Goal: Information Seeking & Learning: Find contact information

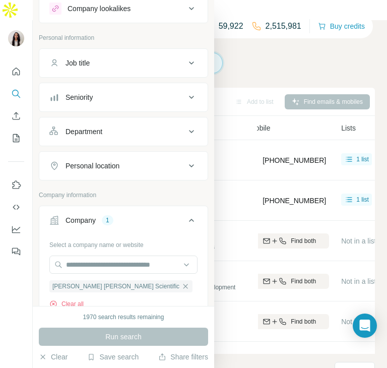
scroll to position [34, 0]
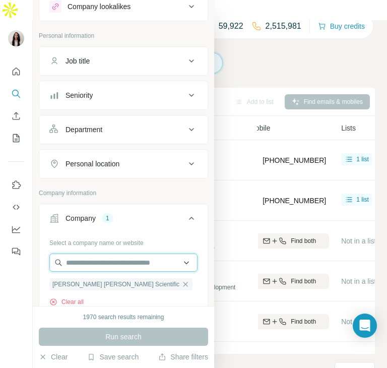
click at [143, 259] on input "text" at bounding box center [123, 263] width 148 height 18
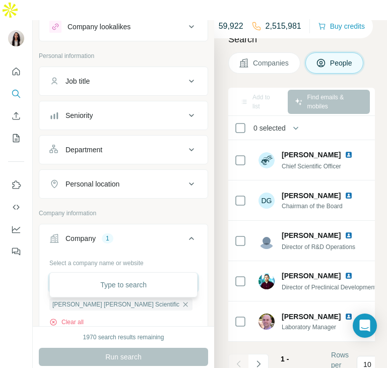
paste input "**********"
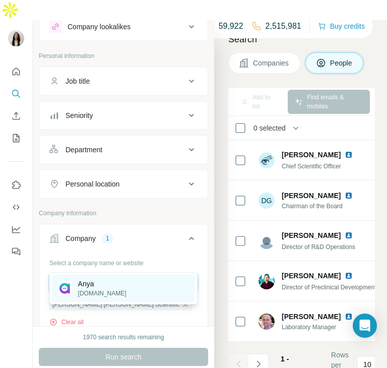
type input "**********"
click at [127, 293] on div "Anya [DOMAIN_NAME]" at bounding box center [123, 288] width 143 height 27
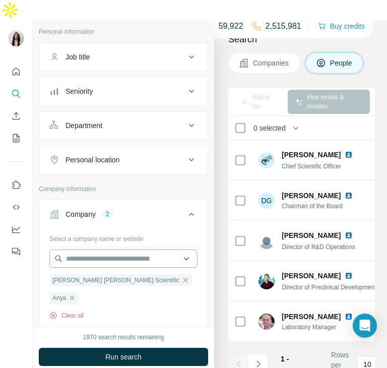
scroll to position [71, 0]
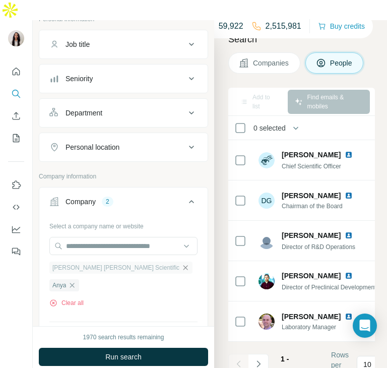
click at [182, 264] on icon "button" at bounding box center [186, 268] width 8 height 8
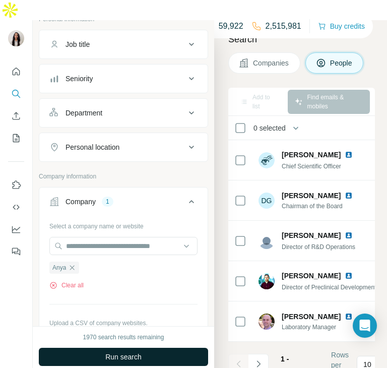
click at [112, 352] on span "Run search" at bounding box center [123, 357] width 36 height 10
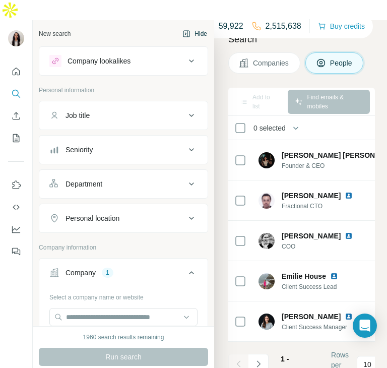
click at [194, 26] on button "Hide" at bounding box center [194, 33] width 39 height 15
click at [190, 26] on button "Hide" at bounding box center [194, 33] width 39 height 15
click at [186, 31] on icon "button" at bounding box center [186, 34] width 3 height 6
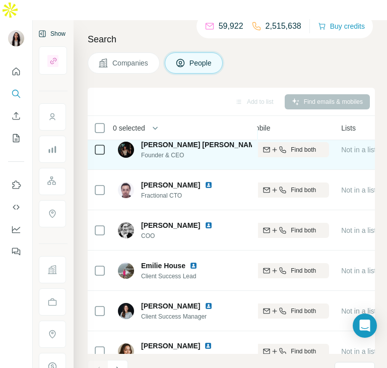
scroll to position [0, 296]
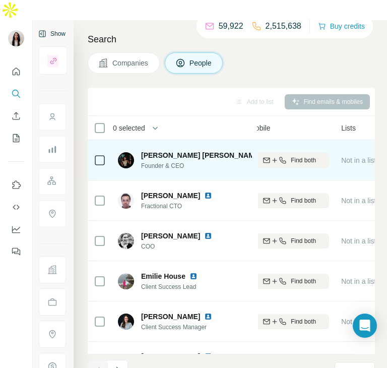
click at [266, 151] on img at bounding box center [270, 155] width 8 height 8
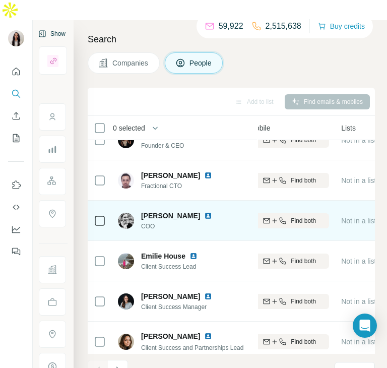
scroll to position [21, 296]
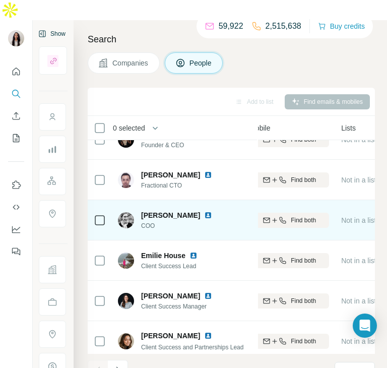
click at [204, 211] on img at bounding box center [208, 215] width 8 height 8
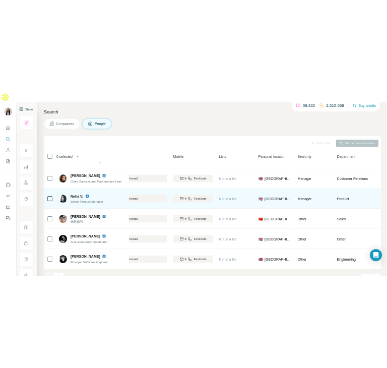
scroll to position [0, 200]
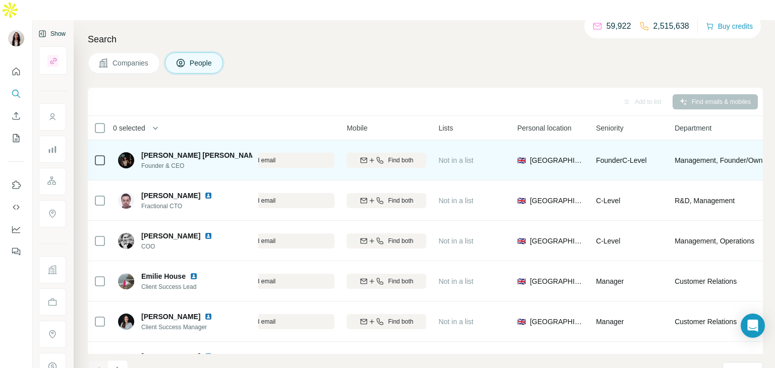
click at [266, 151] on img at bounding box center [270, 155] width 8 height 8
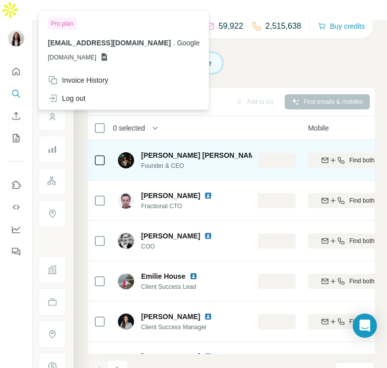
scroll to position [0, 244]
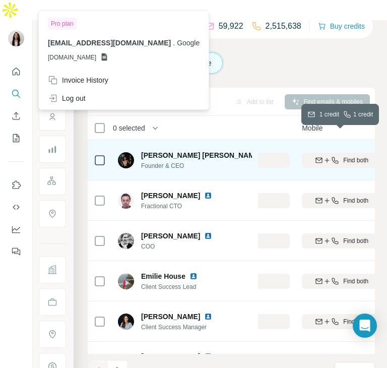
click at [335, 156] on icon "button" at bounding box center [335, 160] width 8 height 8
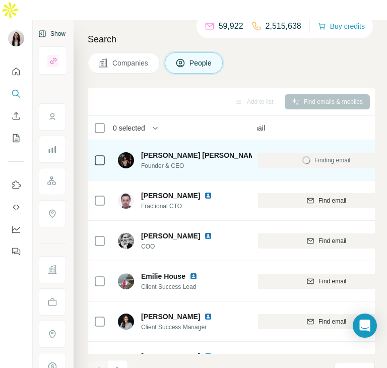
scroll to position [0, 128]
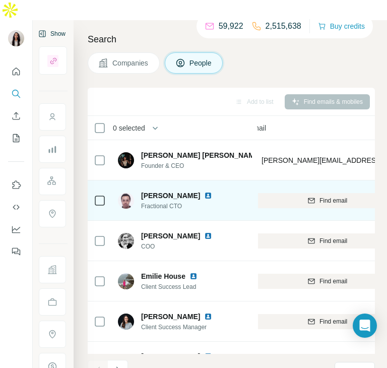
click at [212, 192] on img at bounding box center [208, 196] width 8 height 8
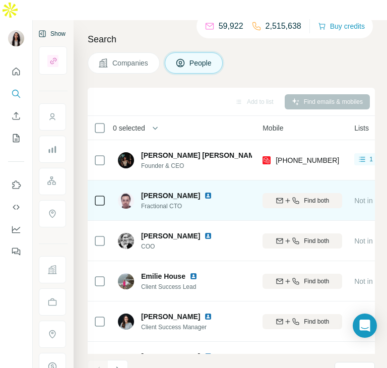
scroll to position [0, 298]
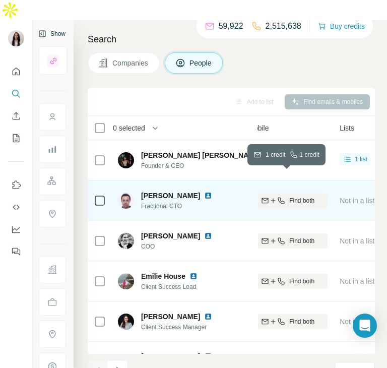
click at [306, 196] on span "Find both" at bounding box center [301, 200] width 25 height 9
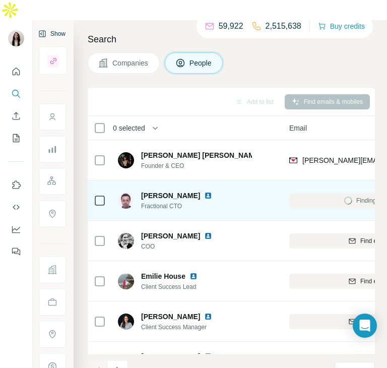
scroll to position [0, 95]
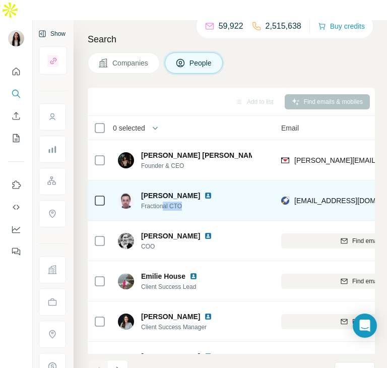
drag, startPoint x: 187, startPoint y: 187, endPoint x: 162, endPoint y: 190, distance: 25.0
click at [162, 190] on div "[PERSON_NAME] Fractional CTO" at bounding box center [185, 201] width 134 height 28
click at [189, 202] on span "Fractional CTO" at bounding box center [182, 206] width 83 height 9
drag, startPoint x: 190, startPoint y: 184, endPoint x: 140, endPoint y: 187, distance: 49.5
click at [140, 191] on div "[PERSON_NAME] Fractional CTO" at bounding box center [171, 201] width 106 height 20
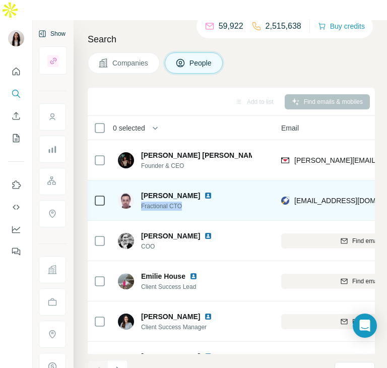
copy span "Fractional CTO"
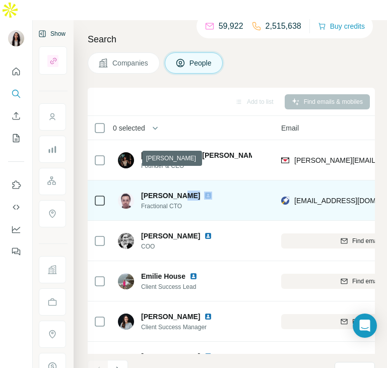
drag, startPoint x: 220, startPoint y: 177, endPoint x: 176, endPoint y: 178, distance: 43.4
click at [176, 191] on div "[PERSON_NAME]" at bounding box center [182, 196] width 83 height 10
copy span "[PERSON_NAME]"
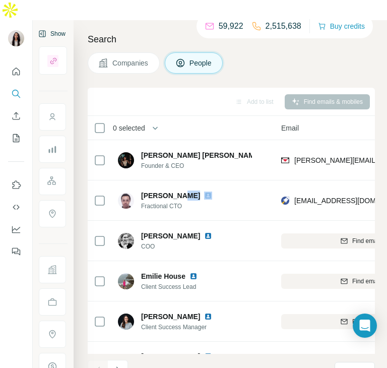
click at [81, 203] on div "Search Companies People Add to list Find emails & mobiles 0 selected People Com…" at bounding box center [231, 204] width 314 height 368
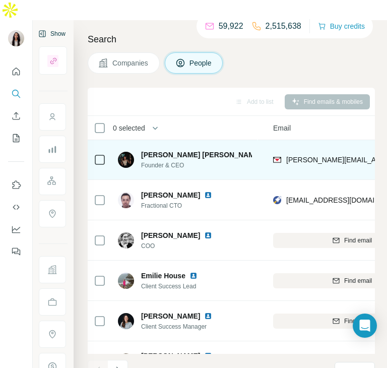
scroll to position [1, 103]
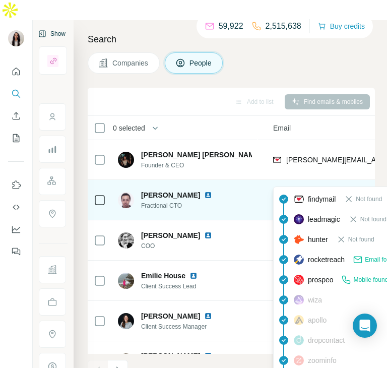
drag, startPoint x: 353, startPoint y: 177, endPoint x: 286, endPoint y: 185, distance: 68.0
click at [286, 186] on div "[EMAIL_ADDRESS][DOMAIN_NAME]" at bounding box center [352, 200] width 158 height 28
copy span "[EMAIL_ADDRESS][DOMAIN_NAME]"
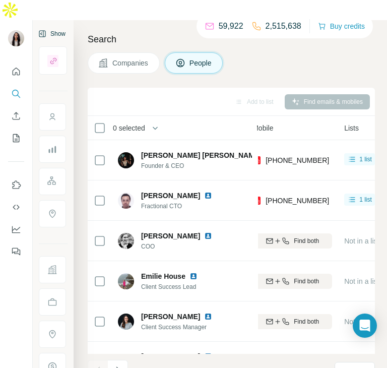
scroll to position [0, 291]
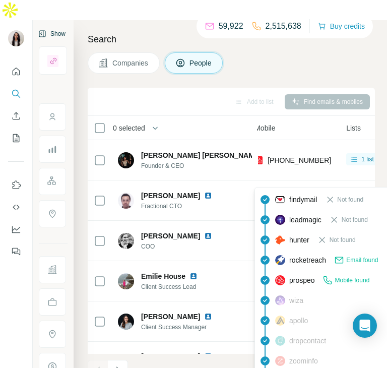
drag, startPoint x: 325, startPoint y: 179, endPoint x: 269, endPoint y: 180, distance: 56.5
click at [269, 187] on div "[PHONE_NUMBER]" at bounding box center [295, 201] width 80 height 28
copy span "[PHONE_NUMBER]"
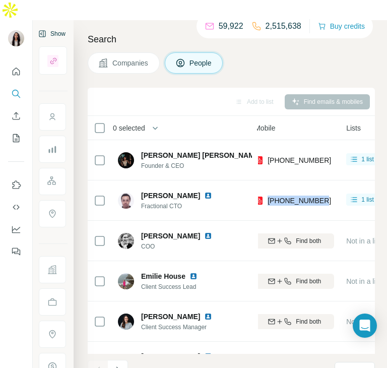
click at [326, 187] on div "[PHONE_NUMBER]" at bounding box center [295, 201] width 80 height 28
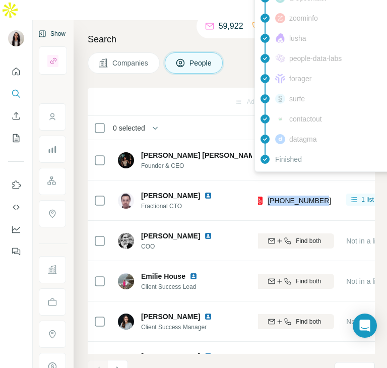
drag, startPoint x: 325, startPoint y: 182, endPoint x: 268, endPoint y: 182, distance: 56.5
click at [268, 187] on div "[PHONE_NUMBER]" at bounding box center [295, 201] width 80 height 28
copy span "[PHONE_NUMBER]"
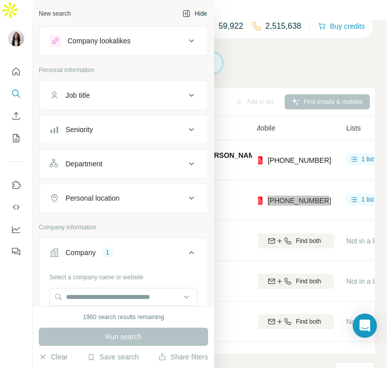
scroll to position [39, 0]
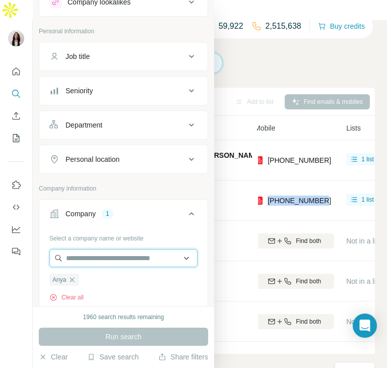
click at [98, 256] on input "text" at bounding box center [123, 258] width 148 height 18
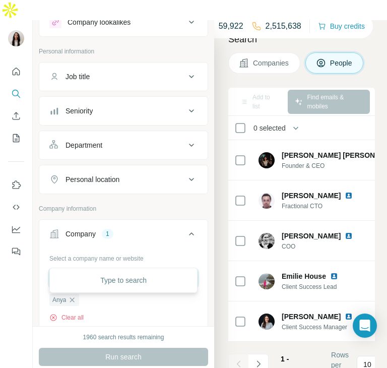
type input "*"
paste input "**********"
type input "**********"
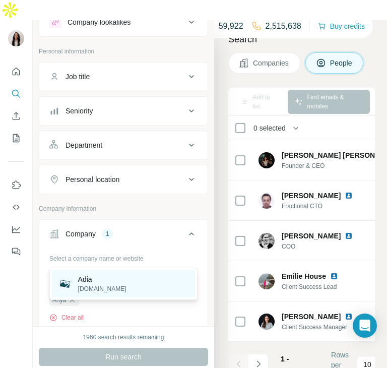
click at [96, 292] on p "[DOMAIN_NAME]" at bounding box center [102, 288] width 48 height 9
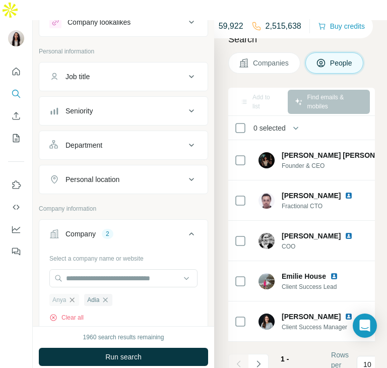
click at [73, 296] on icon "button" at bounding box center [72, 300] width 8 height 8
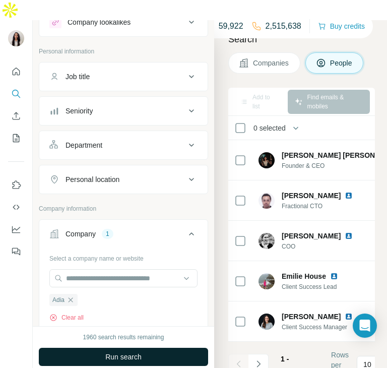
click at [100, 348] on button "Run search" at bounding box center [123, 357] width 169 height 18
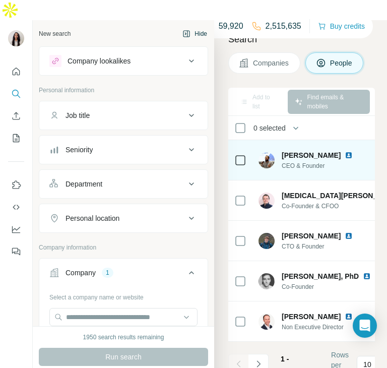
click at [189, 30] on icon "button" at bounding box center [187, 33] width 7 height 7
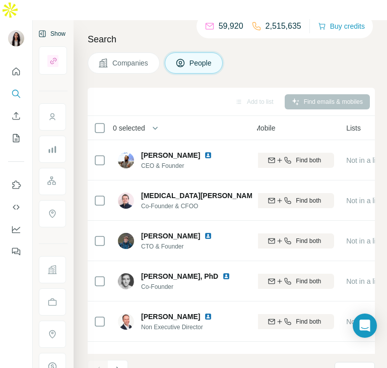
click at [189, 32] on h4 "Search" at bounding box center [231, 39] width 287 height 14
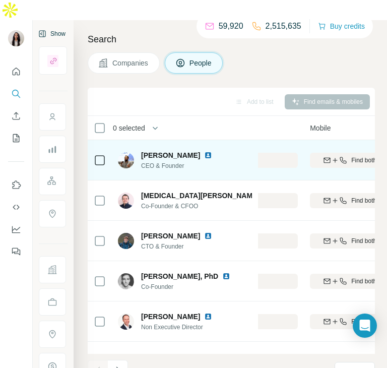
scroll to position [0, 235]
click at [209, 151] on img at bounding box center [208, 155] width 8 height 8
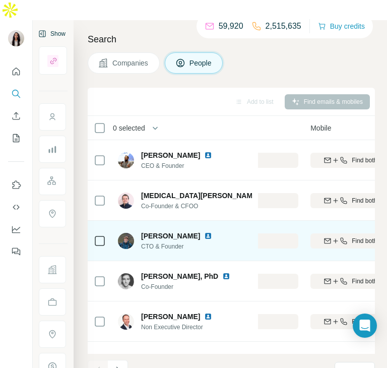
click at [204, 232] on img at bounding box center [208, 236] width 8 height 8
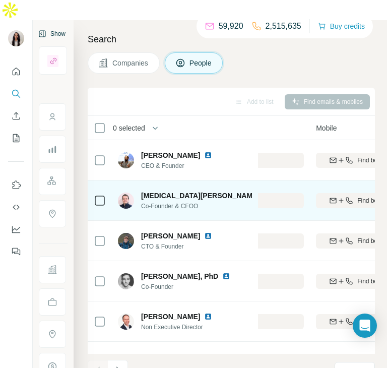
scroll to position [0, 229]
click at [282, 192] on img at bounding box center [286, 196] width 8 height 8
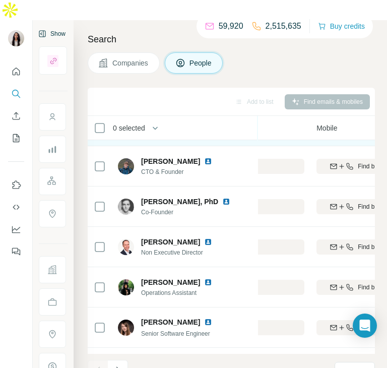
scroll to position [80, 229]
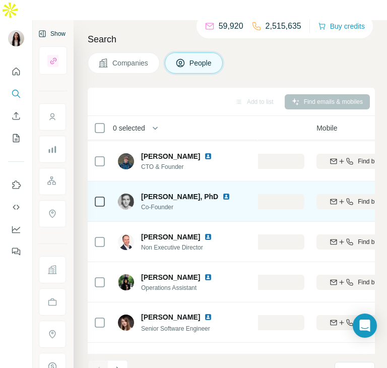
click at [226, 193] on img at bounding box center [226, 197] width 8 height 8
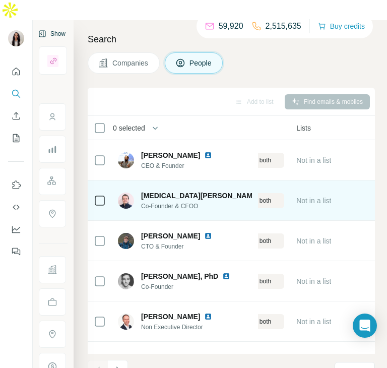
scroll to position [0, 343]
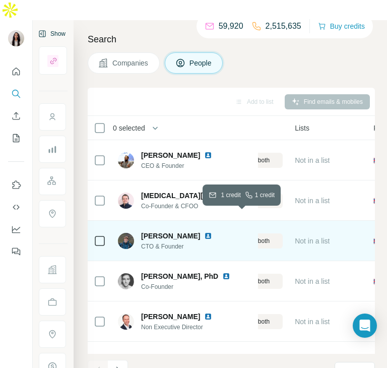
click at [267, 236] on span "Find both" at bounding box center [257, 240] width 25 height 9
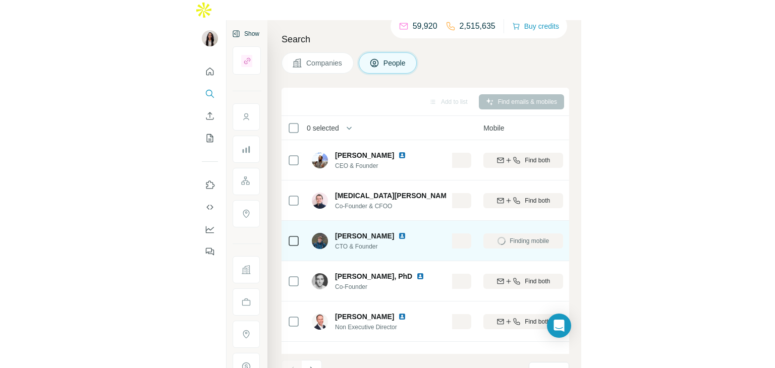
scroll to position [0, 256]
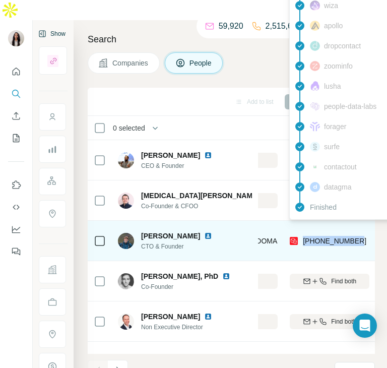
drag, startPoint x: 363, startPoint y: 220, endPoint x: 304, endPoint y: 223, distance: 59.0
click at [304, 227] on div "[PHONE_NUMBER]" at bounding box center [330, 241] width 80 height 28
copy span "[PHONE_NUMBER]"
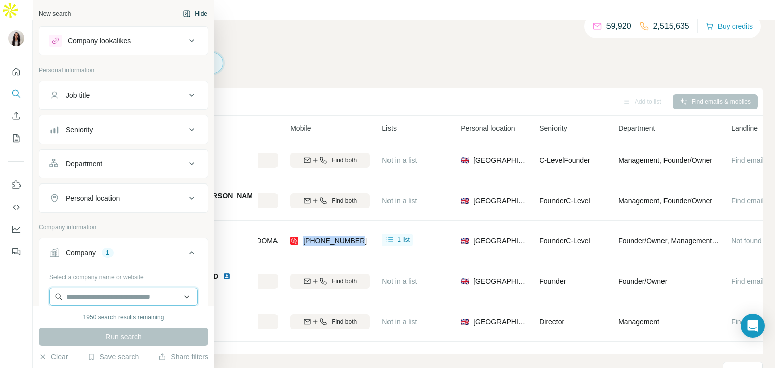
click at [114, 292] on input "text" at bounding box center [123, 297] width 148 height 18
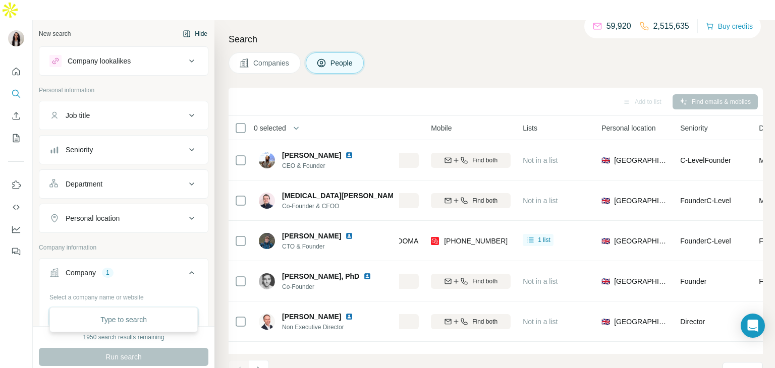
type input "********"
click at [114, 320] on div "BLeap [DOMAIN_NAME]" at bounding box center [123, 323] width 143 height 27
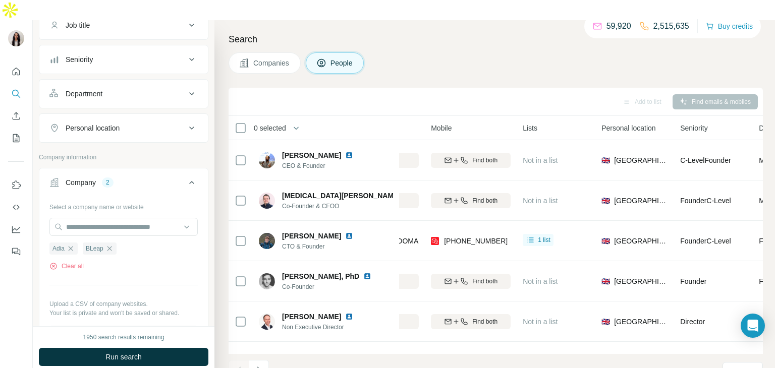
scroll to position [92, 0]
click at [73, 245] on icon "button" at bounding box center [71, 247] width 5 height 5
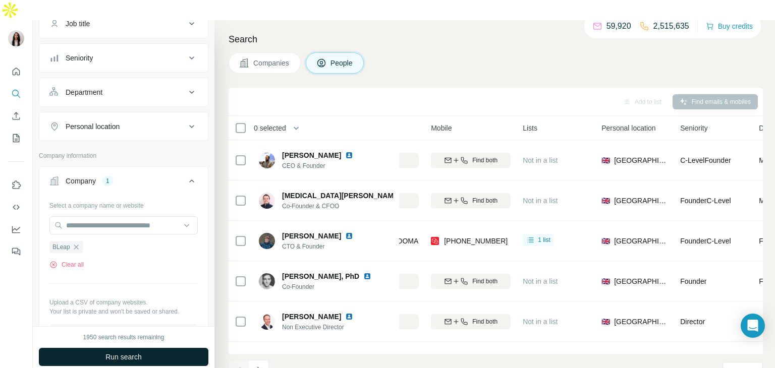
click at [118, 348] on button "Run search" at bounding box center [123, 357] width 169 height 18
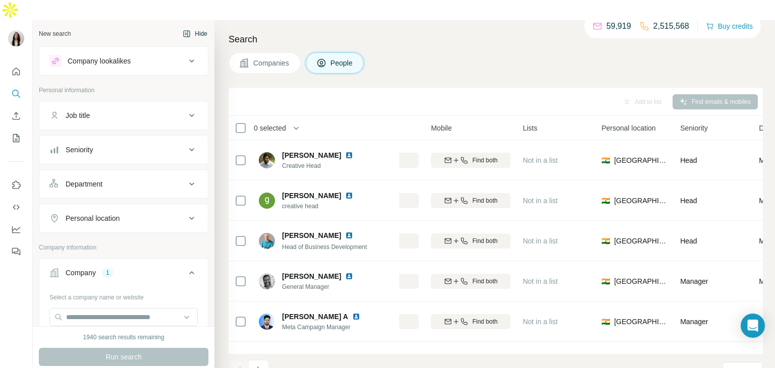
click at [193, 26] on button "Hide" at bounding box center [194, 33] width 39 height 15
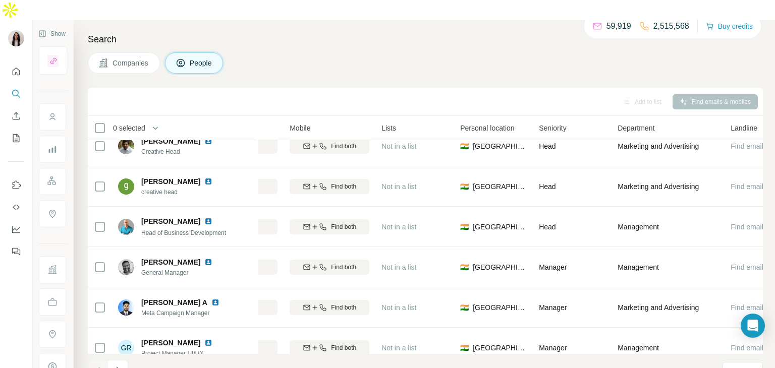
scroll to position [0, 257]
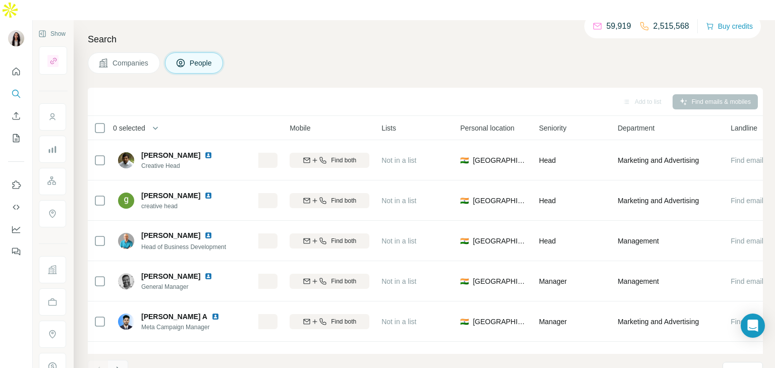
click at [113, 365] on icon "Navigate to next page" at bounding box center [118, 370] width 10 height 10
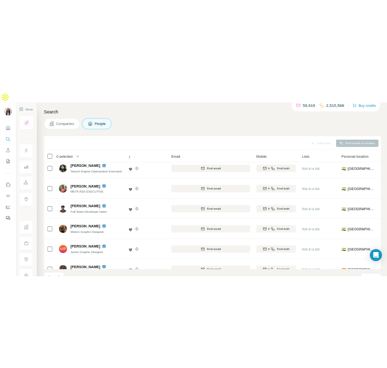
scroll to position [190, 34]
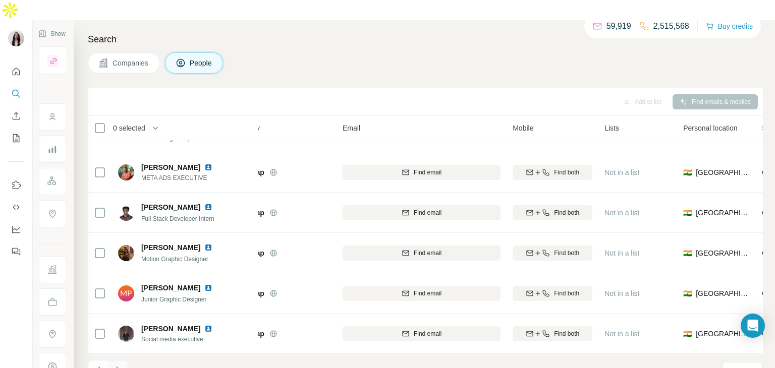
click at [116, 365] on icon "Navigate to next page" at bounding box center [118, 370] width 10 height 10
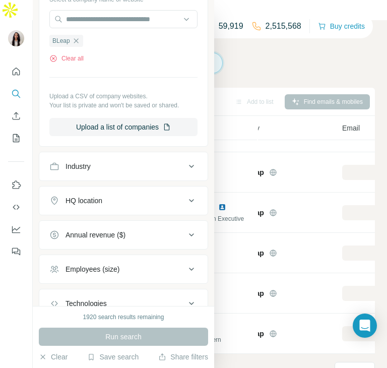
scroll to position [284, 0]
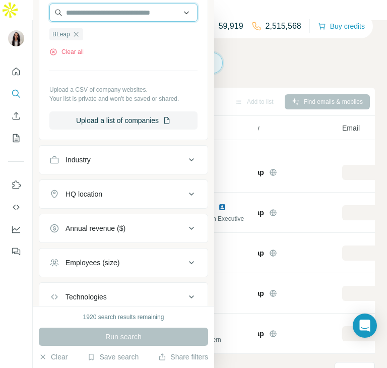
click at [92, 11] on input "text" at bounding box center [123, 13] width 148 height 18
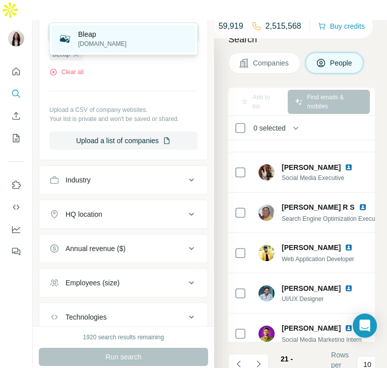
type input "********"
click at [83, 35] on p "Bleap" at bounding box center [102, 34] width 48 height 10
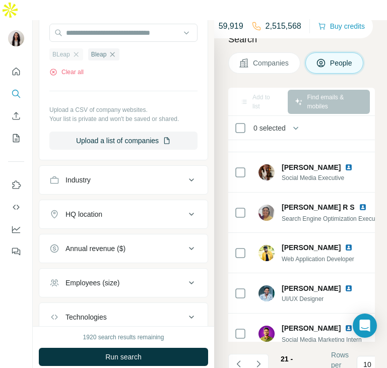
click at [81, 48] on div "BLeap" at bounding box center [66, 54] width 34 height 12
click at [76, 50] on icon "button" at bounding box center [76, 54] width 8 height 8
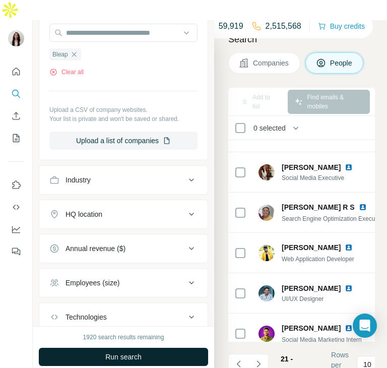
click at [120, 352] on span "Run search" at bounding box center [123, 357] width 36 height 10
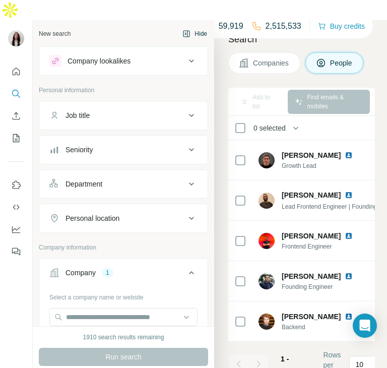
click at [195, 26] on button "Hide" at bounding box center [194, 33] width 39 height 15
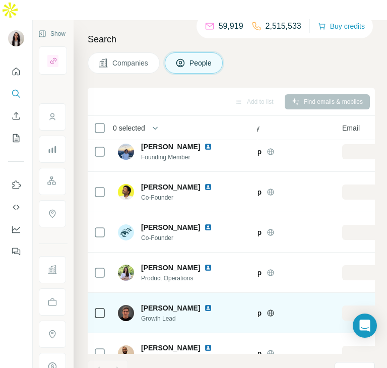
scroll to position [0, 34]
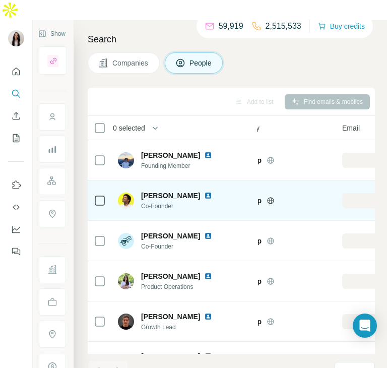
click at [210, 192] on img at bounding box center [208, 196] width 8 height 8
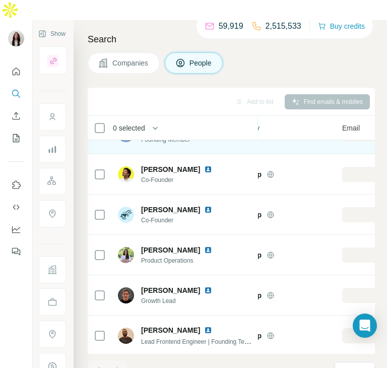
scroll to position [31, 34]
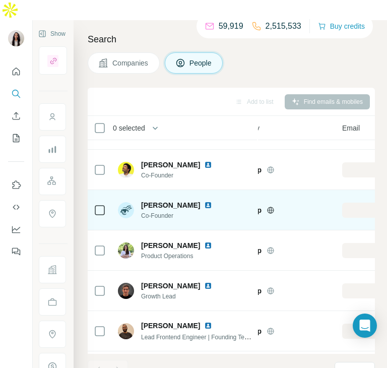
click at [204, 201] on img at bounding box center [208, 205] width 8 height 8
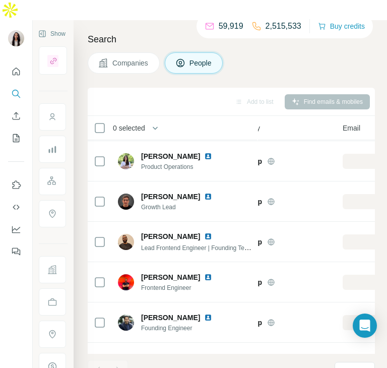
scroll to position [0, 33]
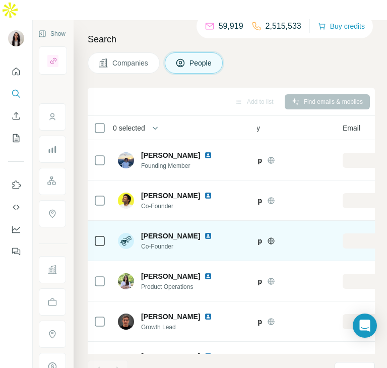
click at [204, 232] on img at bounding box center [208, 236] width 8 height 8
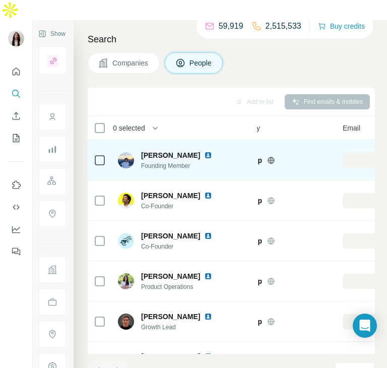
click at [212, 151] on img at bounding box center [208, 155] width 8 height 8
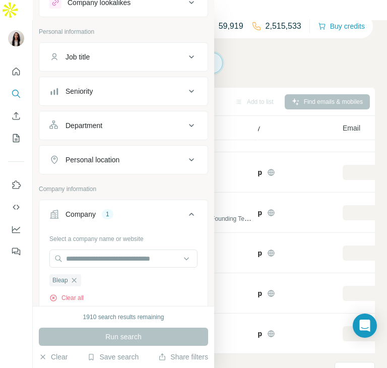
scroll to position [44, 0]
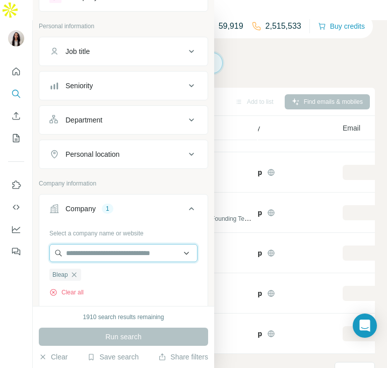
click at [104, 247] on input "text" at bounding box center [123, 253] width 148 height 18
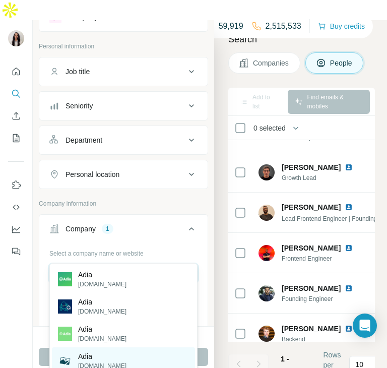
type input "****"
click at [102, 354] on p "Adia" at bounding box center [102, 356] width 48 height 10
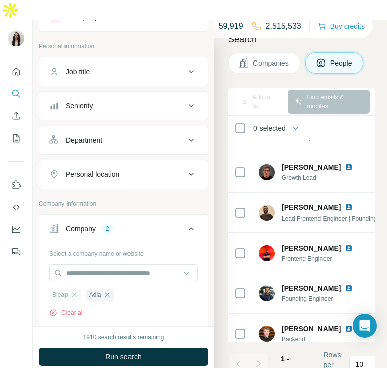
click at [79, 289] on div "Bleap" at bounding box center [65, 295] width 32 height 12
click at [76, 291] on icon "button" at bounding box center [74, 295] width 8 height 8
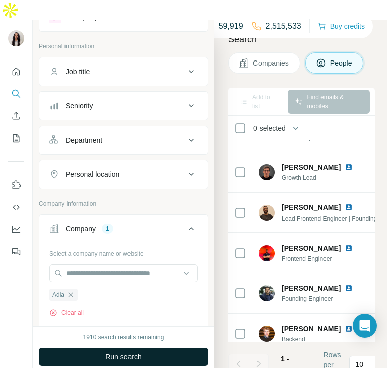
click at [105, 352] on span "Run search" at bounding box center [123, 357] width 36 height 10
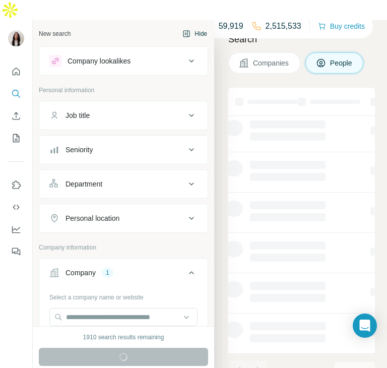
click at [191, 26] on button "Hide" at bounding box center [194, 33] width 39 height 15
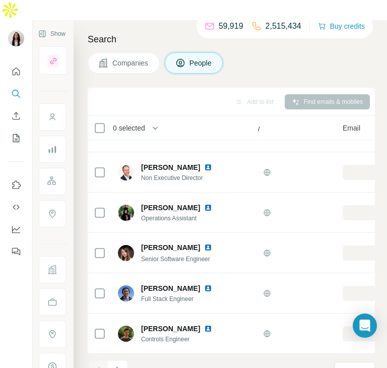
click at [240, 52] on div "Companies People" at bounding box center [231, 62] width 287 height 21
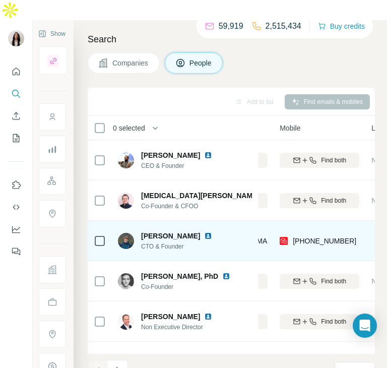
scroll to position [0, 286]
